Goal: Check status: Check status

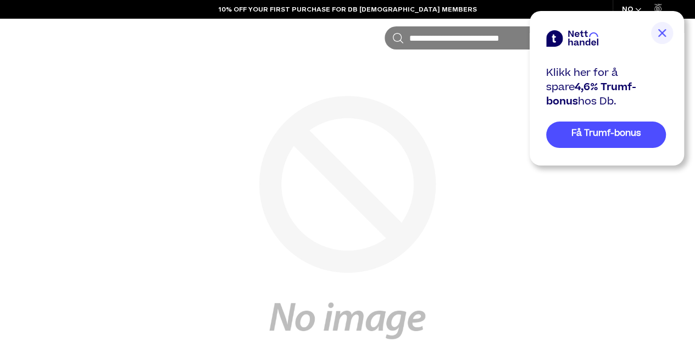
click at [656, 26] on img at bounding box center [662, 33] width 22 height 22
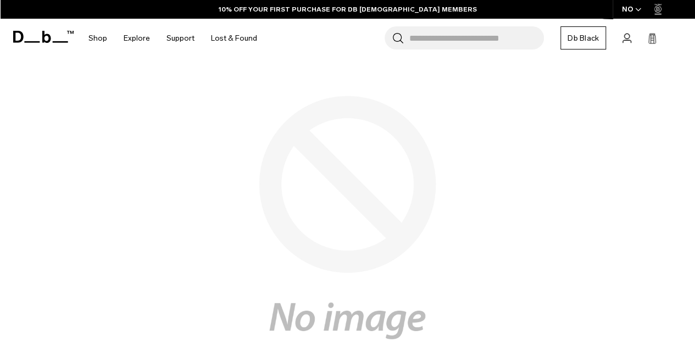
click at [626, 37] on icon at bounding box center [626, 38] width 9 height 10
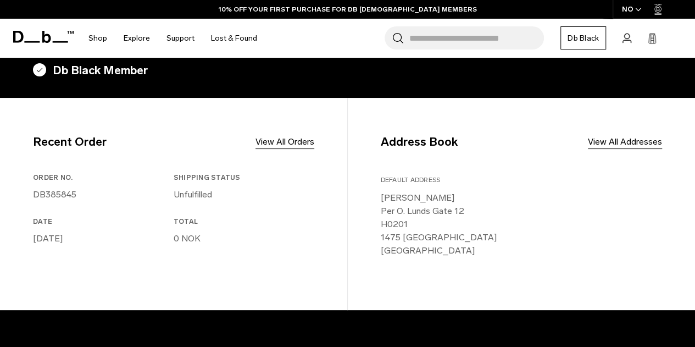
scroll to position [242, 0]
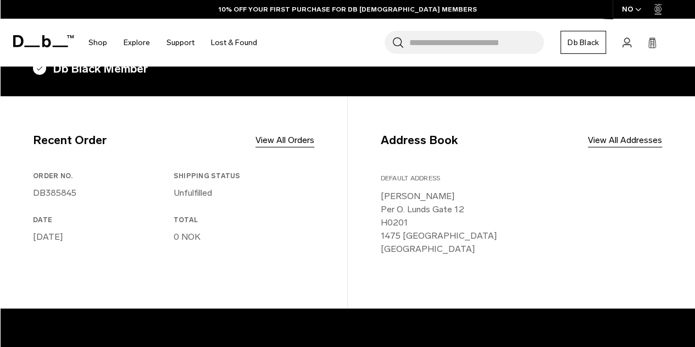
click at [265, 138] on link "View All Orders" at bounding box center [284, 139] width 59 height 13
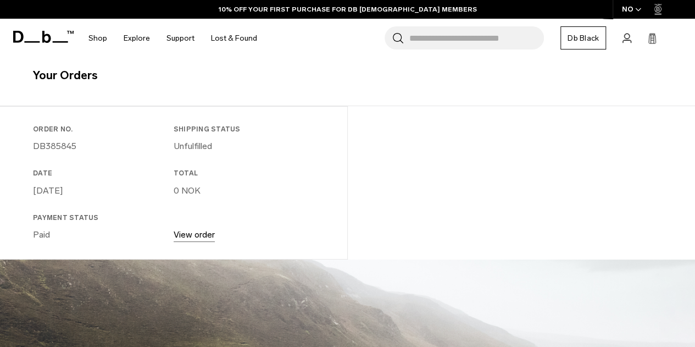
click at [201, 232] on link "View order" at bounding box center [194, 234] width 41 height 10
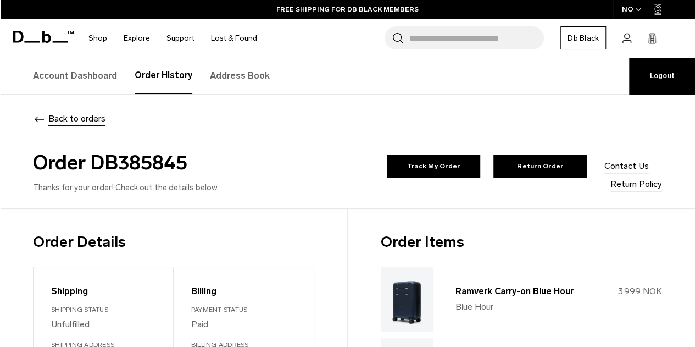
click at [387, 169] on link "Track My Order" at bounding box center [433, 165] width 93 height 23
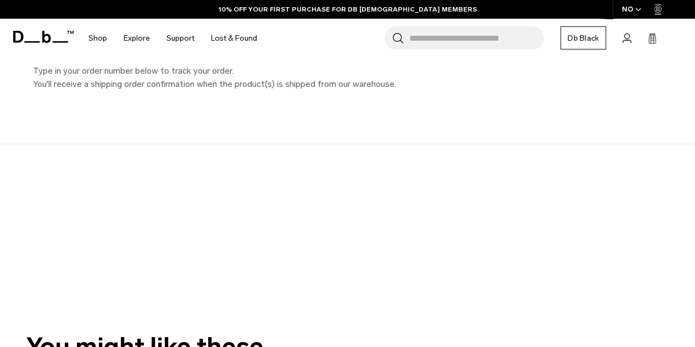
scroll to position [103, 0]
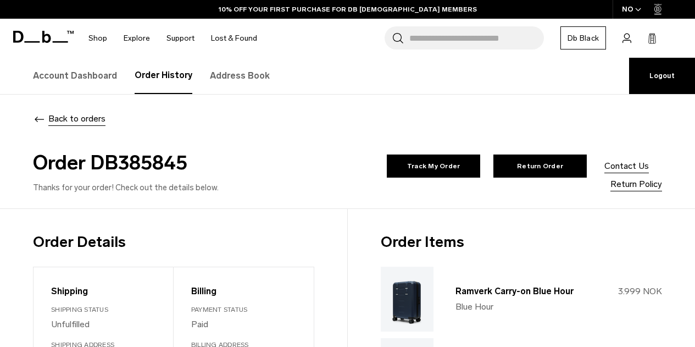
click at [148, 162] on h2 "Order DB385845" at bounding box center [178, 163] width 291 height 30
click at [314, 125] on div "Back to orders" at bounding box center [347, 119] width 629 height 14
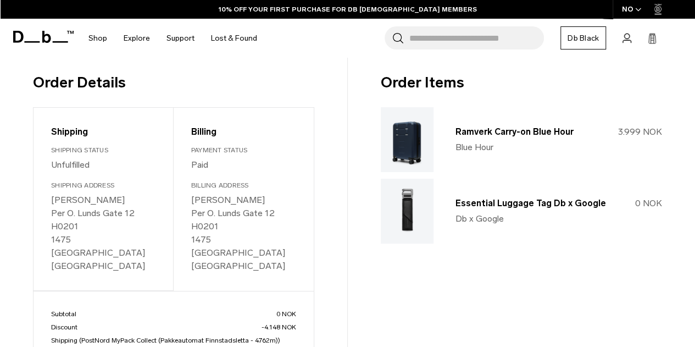
scroll to position [164, 0]
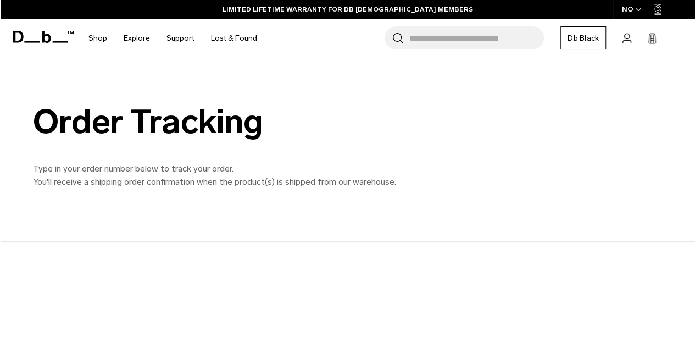
scroll to position [4, 0]
